Goal: Information Seeking & Learning: Learn about a topic

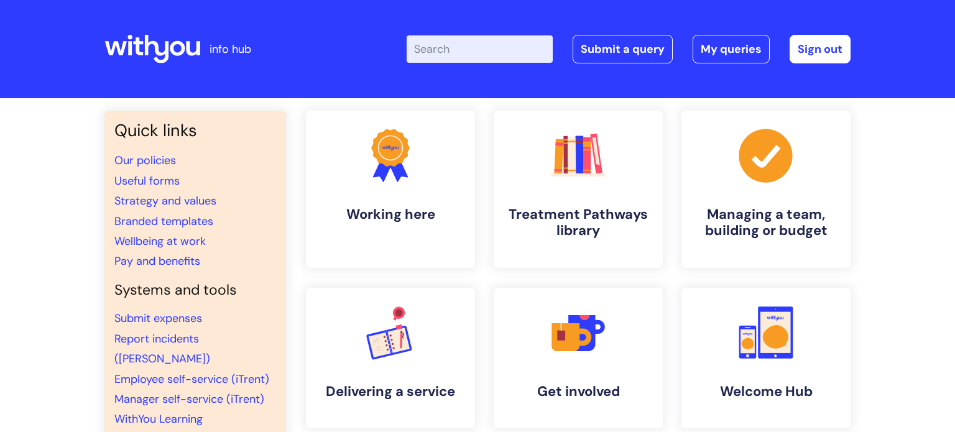
click at [460, 63] on div "Enter your search term here... Search Submit a query My queries Welcome Sophie …" at bounding box center [629, 49] width 444 height 29
click at [460, 50] on input "Enter your search term here..." at bounding box center [480, 48] width 146 height 27
type input "my journey"
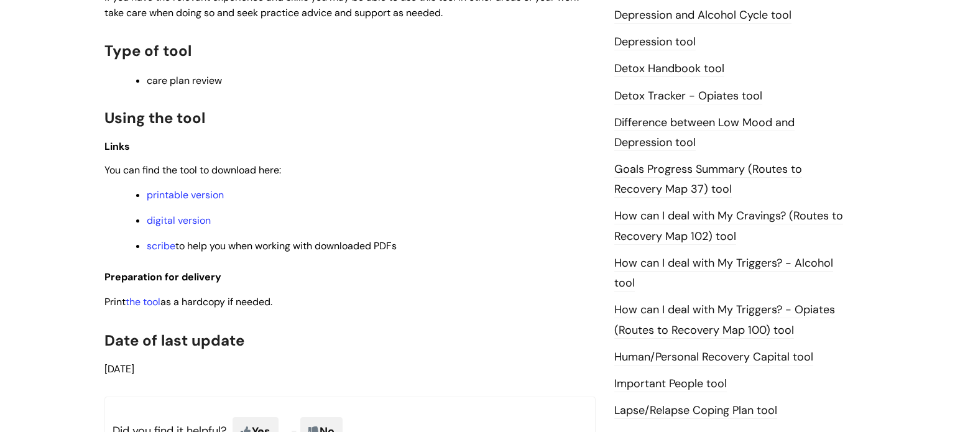
scroll to position [749, 0]
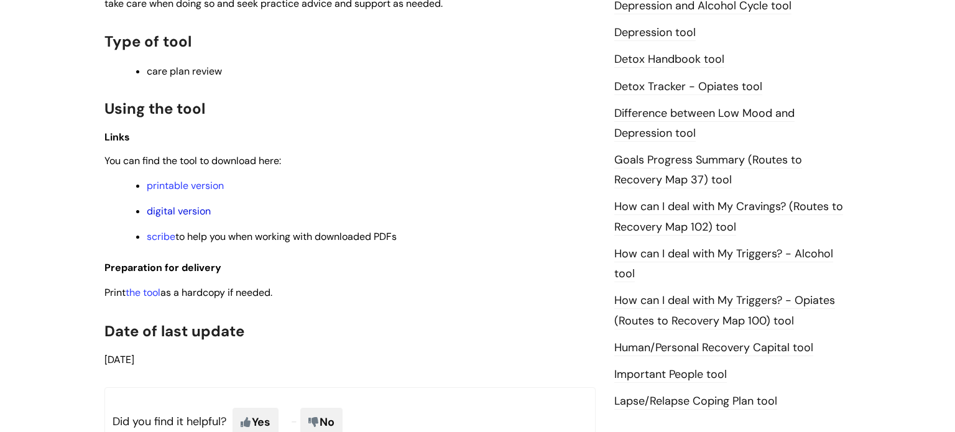
click at [174, 214] on link "digital version" at bounding box center [179, 211] width 64 height 13
